Goal: Task Accomplishment & Management: Manage account settings

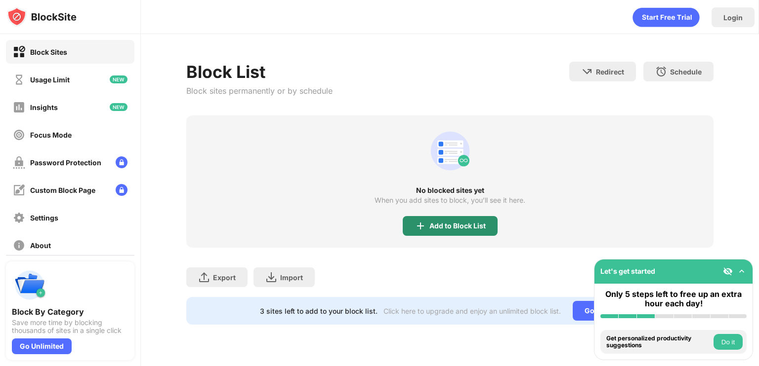
click at [437, 227] on div "Add to Block List" at bounding box center [457, 226] width 56 height 8
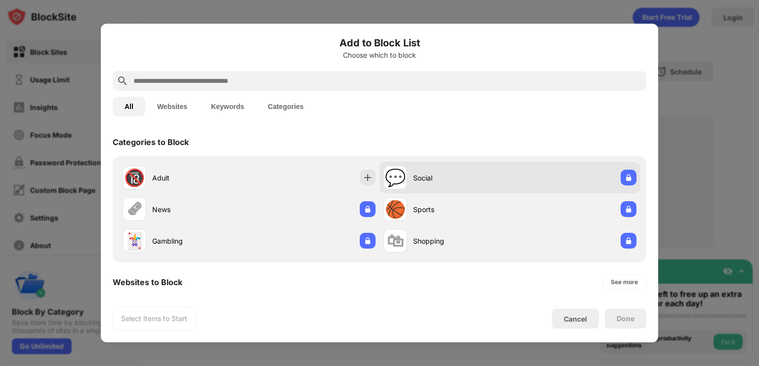
click at [401, 175] on div "💬" at bounding box center [395, 178] width 21 height 20
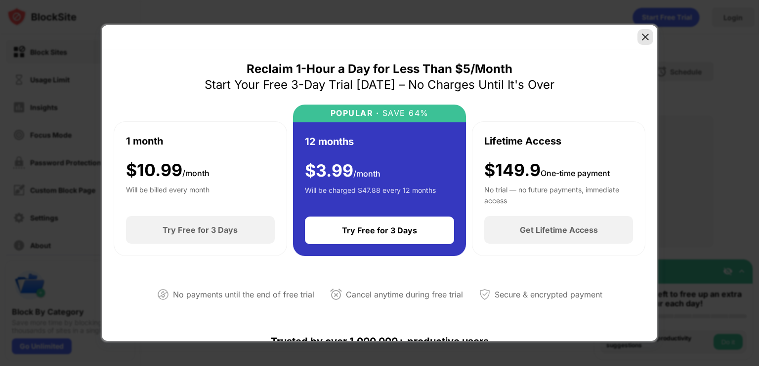
click at [647, 35] on img at bounding box center [645, 37] width 10 height 10
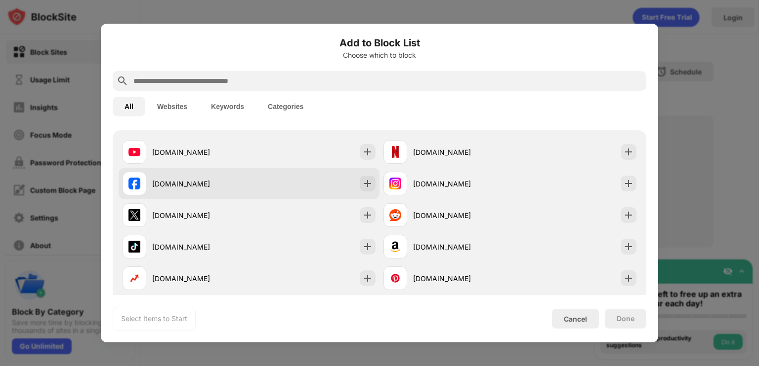
scroll to position [166, 0]
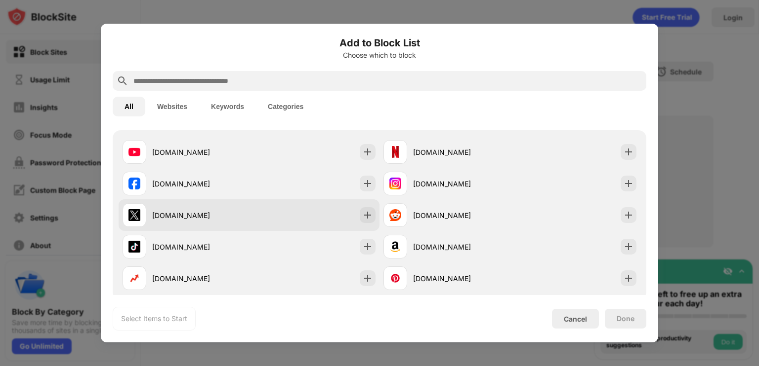
click at [300, 209] on div "[DOMAIN_NAME]" at bounding box center [249, 216] width 261 height 32
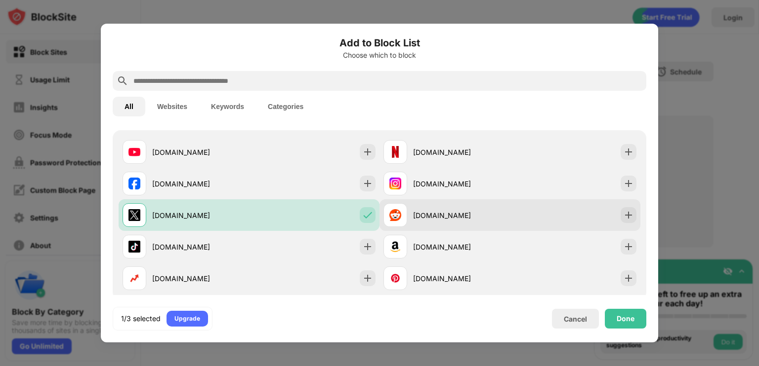
click at [510, 209] on div "[DOMAIN_NAME]" at bounding box center [509, 216] width 261 height 32
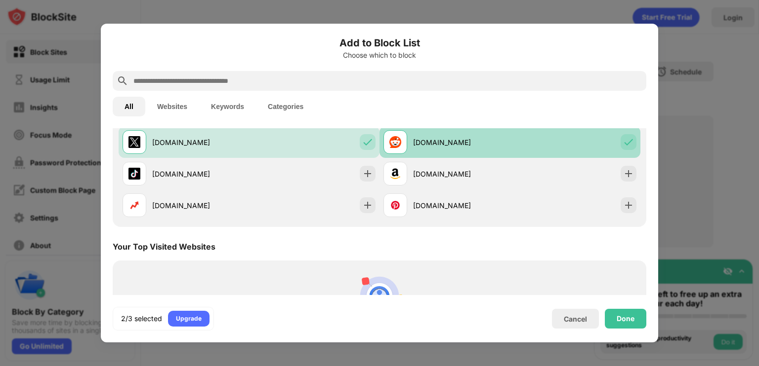
scroll to position [239, 0]
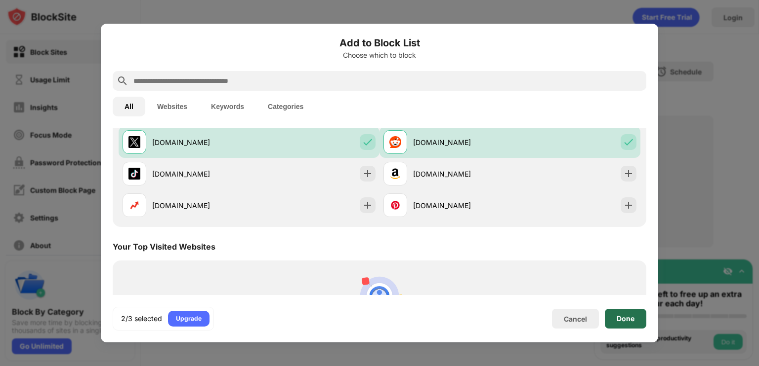
click at [622, 323] on div "Done" at bounding box center [625, 319] width 18 height 8
